Goal: Use online tool/utility: Utilize a website feature to perform a specific function

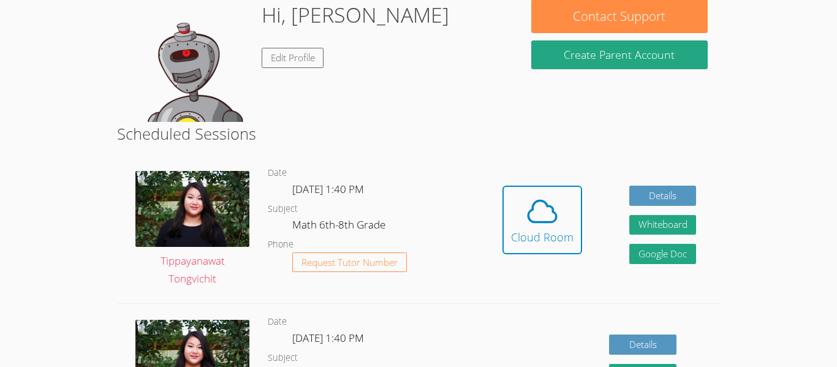
scroll to position [197, 0]
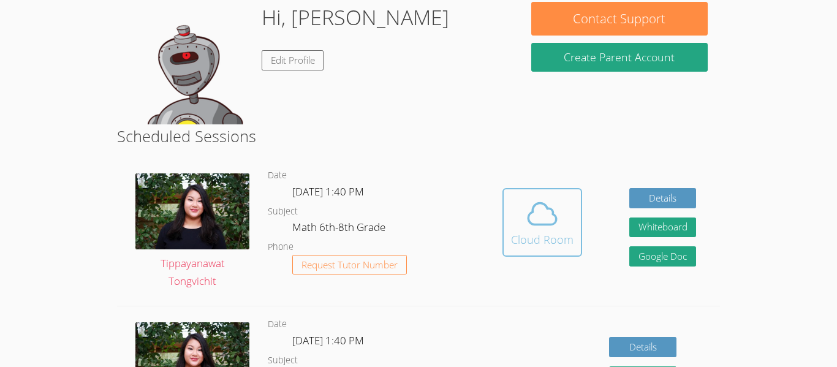
click at [570, 224] on span at bounding box center [542, 214] width 63 height 34
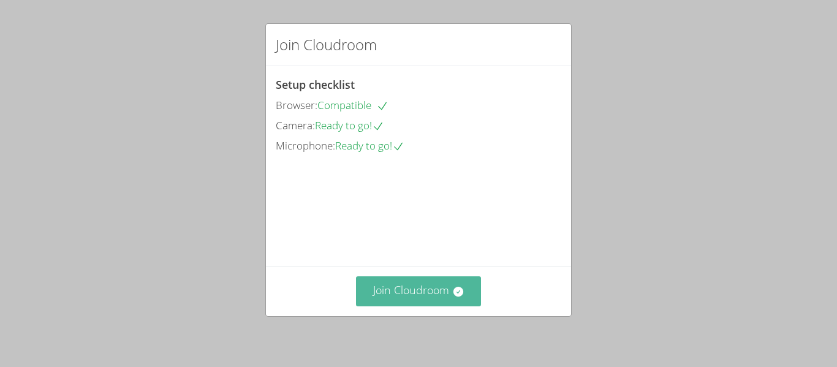
click at [391, 296] on button "Join Cloudroom" at bounding box center [419, 292] width 126 height 30
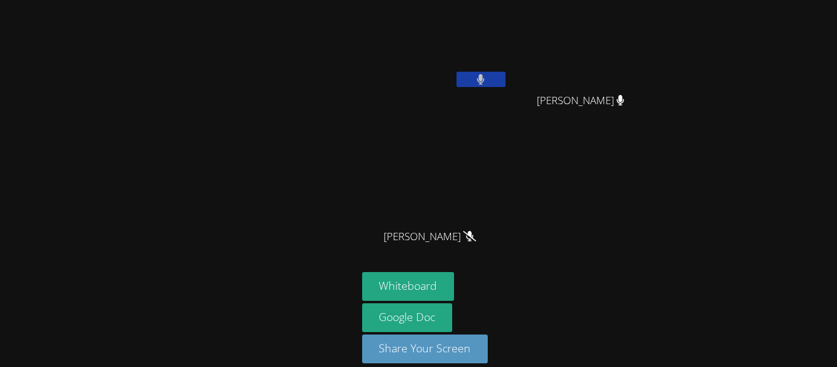
click at [489, 82] on button at bounding box center [481, 79] width 49 height 15
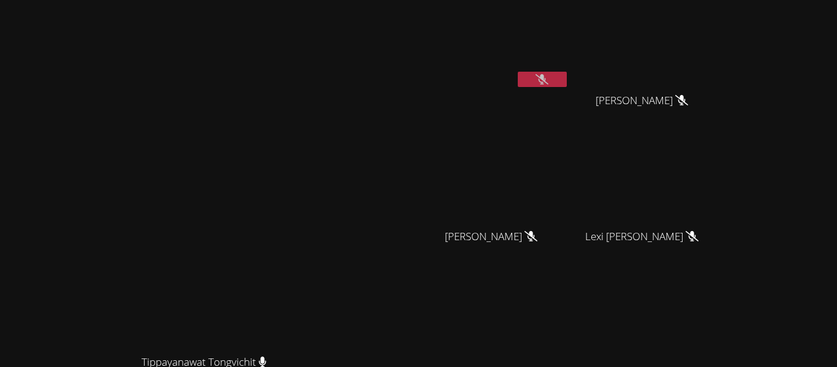
click at [549, 75] on icon at bounding box center [542, 79] width 13 height 10
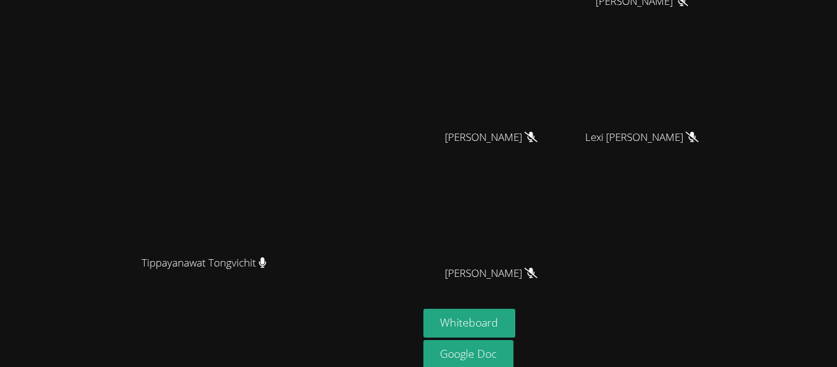
scroll to position [150, 0]
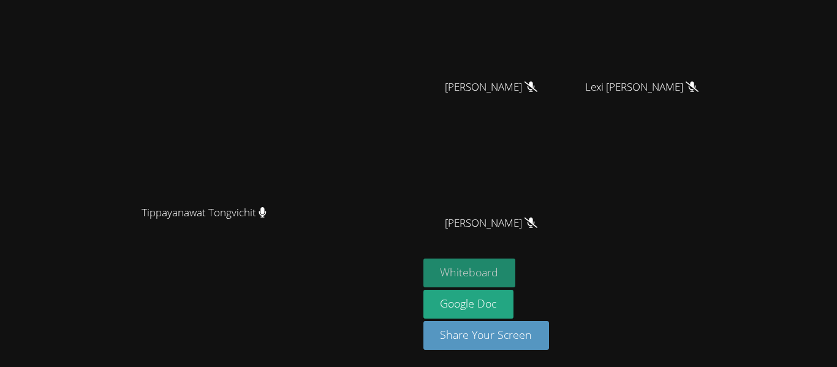
click at [516, 275] on button "Whiteboard" at bounding box center [470, 273] width 93 height 29
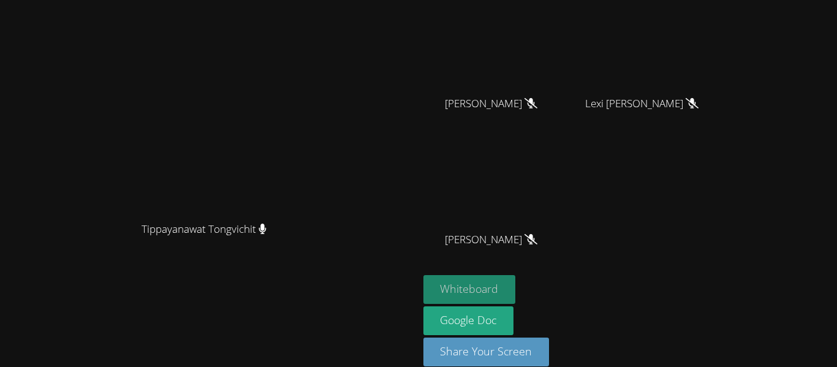
scroll to position [0, 0]
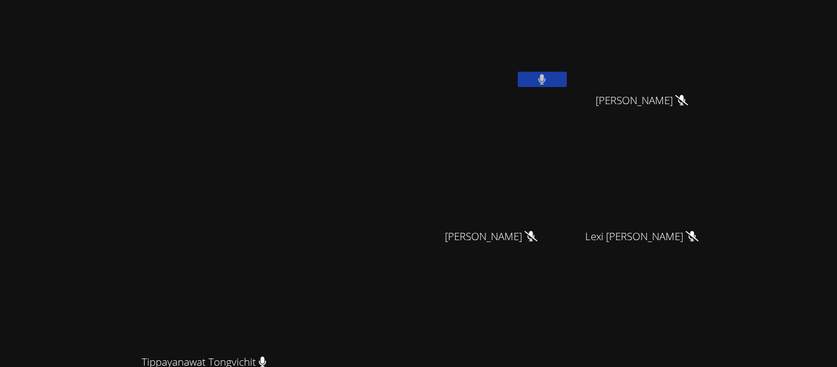
click at [546, 82] on icon at bounding box center [542, 79] width 8 height 10
